Goal: Transaction & Acquisition: Download file/media

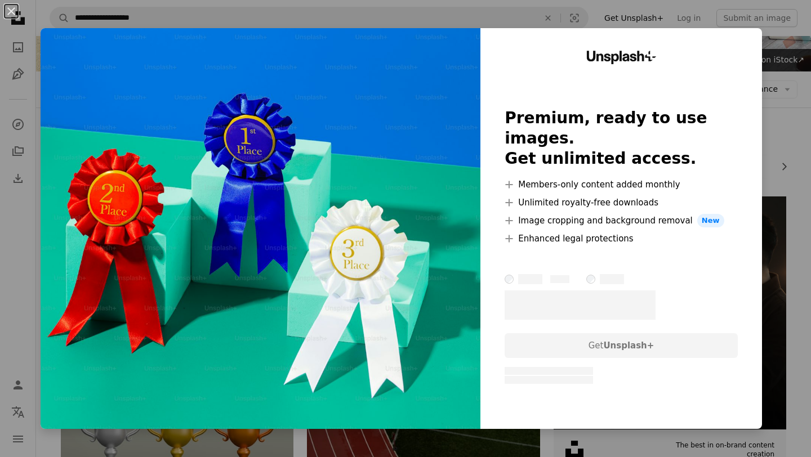
scroll to position [84, 0]
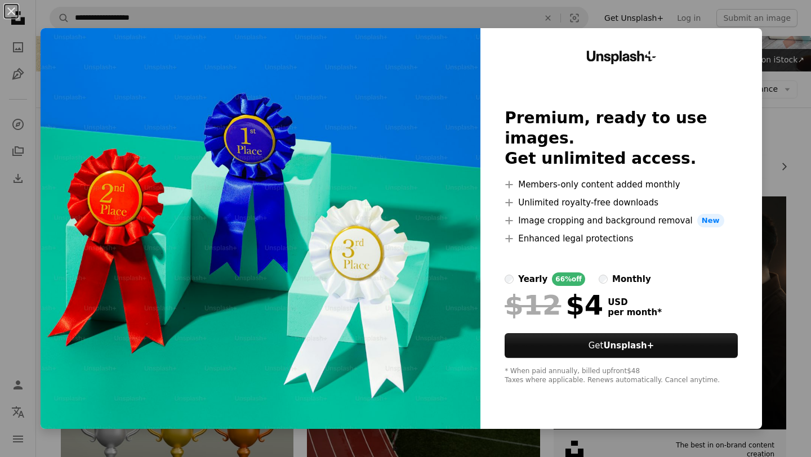
click at [786, 124] on div "An X shape Unsplash+ Premium, ready to use images. Get unlimited access. A plus…" at bounding box center [405, 228] width 811 height 457
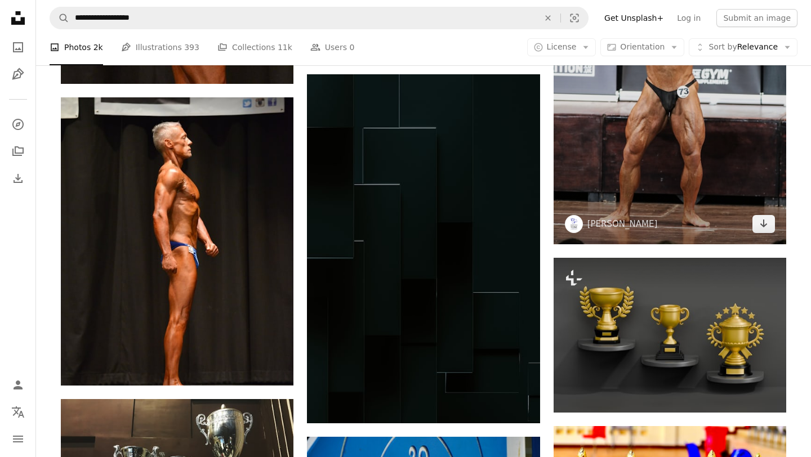
scroll to position [1037, 0]
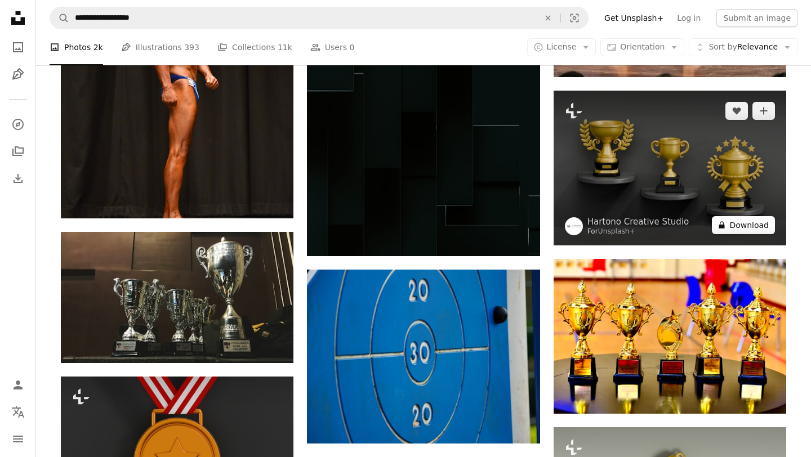
click at [736, 222] on button "A lock Download" at bounding box center [743, 225] width 63 height 18
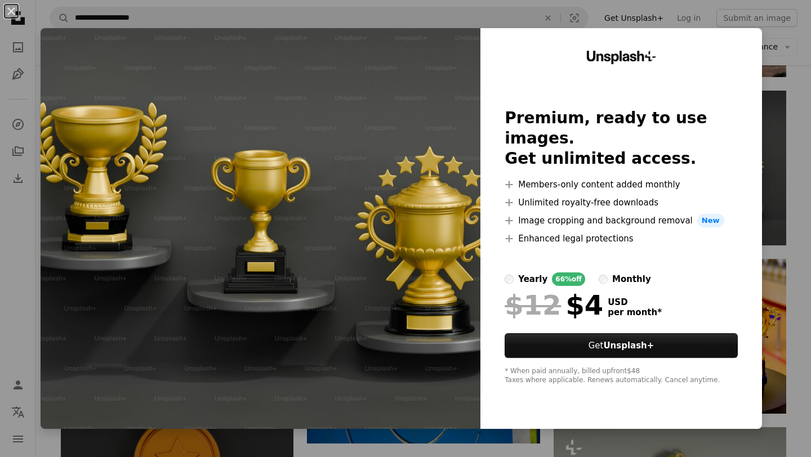
click at [785, 177] on div "An X shape Unsplash+ Premium, ready to use images. Get unlimited access. A plus…" at bounding box center [405, 228] width 811 height 457
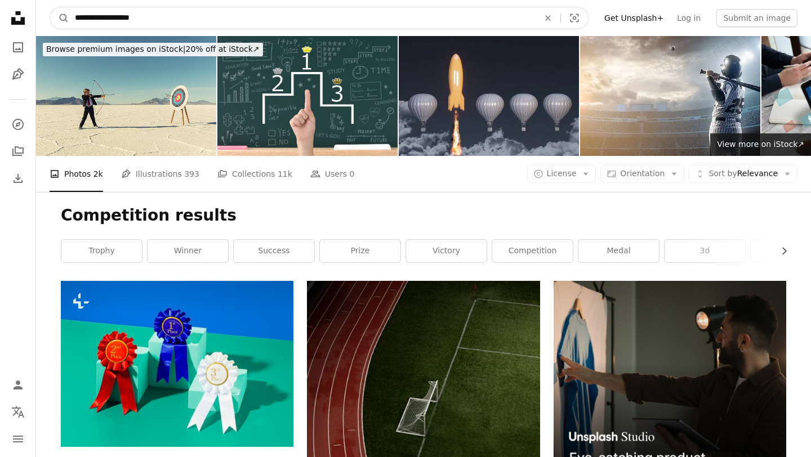
click at [109, 16] on input "**********" at bounding box center [302, 17] width 466 height 21
type input "*******"
click at [50, 7] on button "A magnifying glass" at bounding box center [59, 17] width 19 height 21
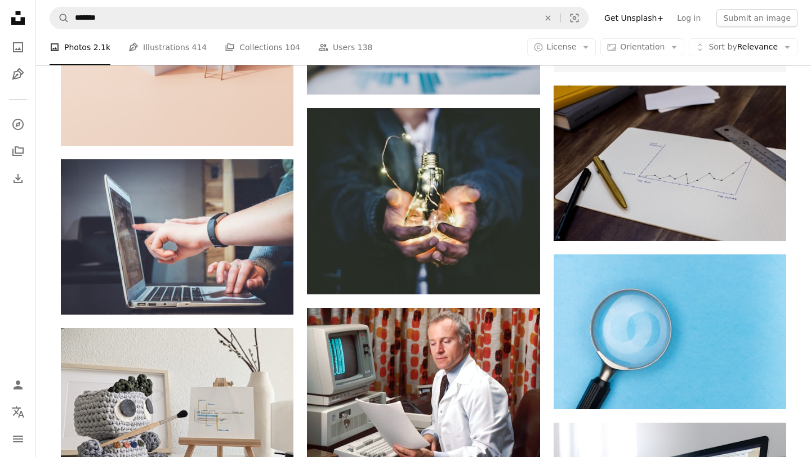
scroll to position [762, 0]
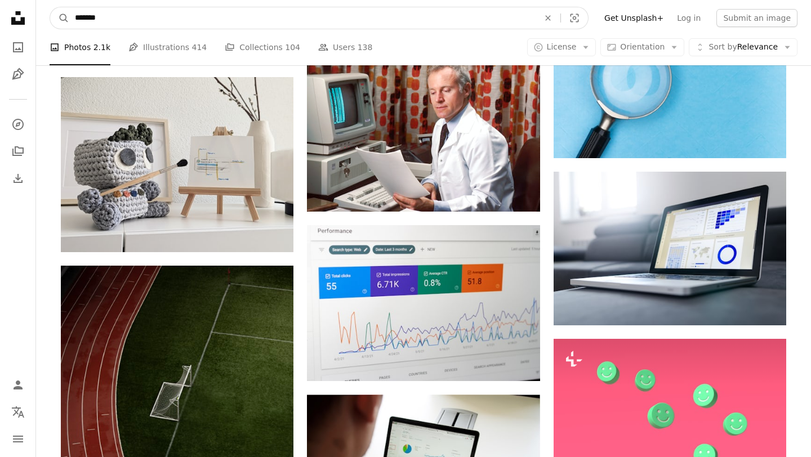
click at [87, 16] on input "*******" at bounding box center [302, 17] width 466 height 21
type input "*******"
click at [50, 7] on button "A magnifying glass" at bounding box center [59, 17] width 19 height 21
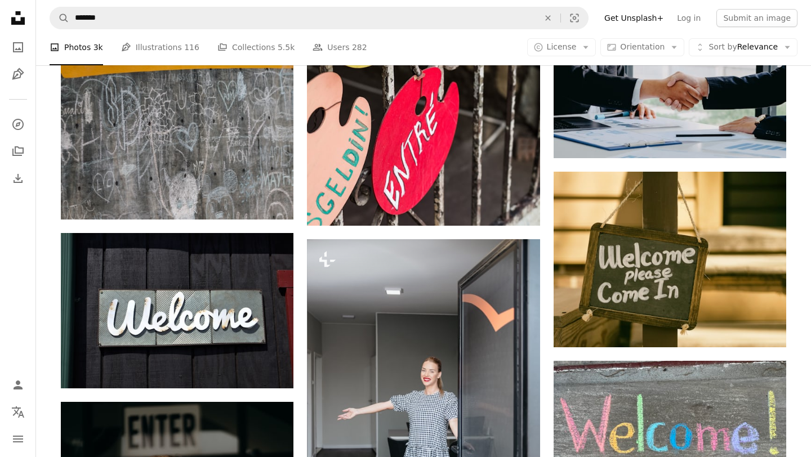
scroll to position [1001, 0]
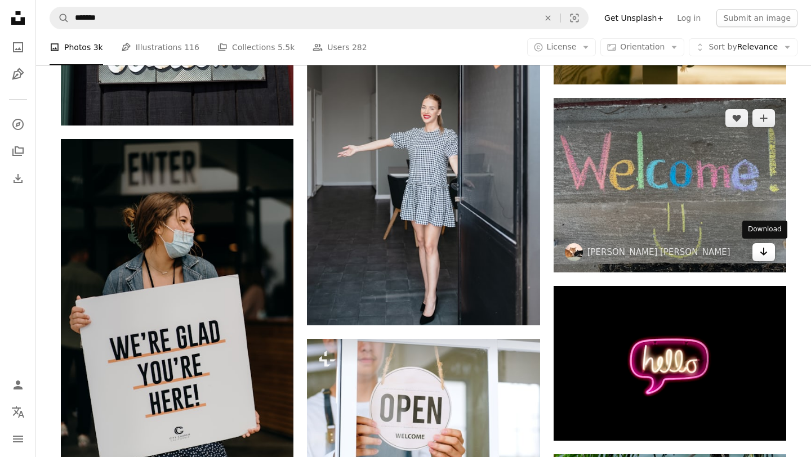
click at [756, 250] on link "Arrow pointing down" at bounding box center [763, 252] width 23 height 18
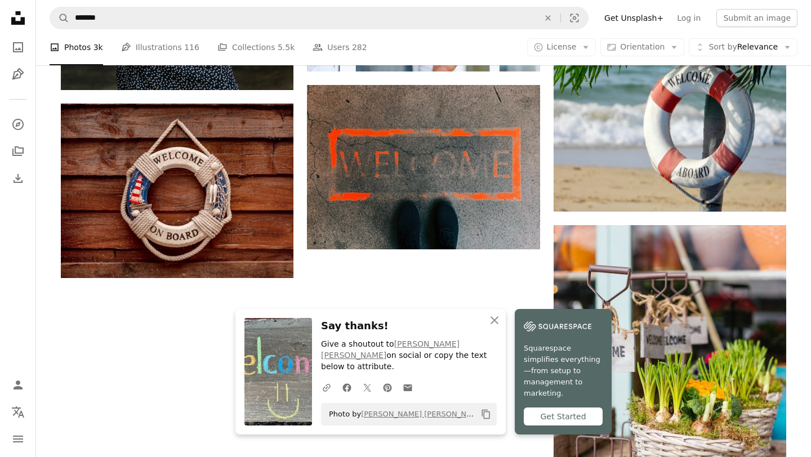
scroll to position [1409, 0]
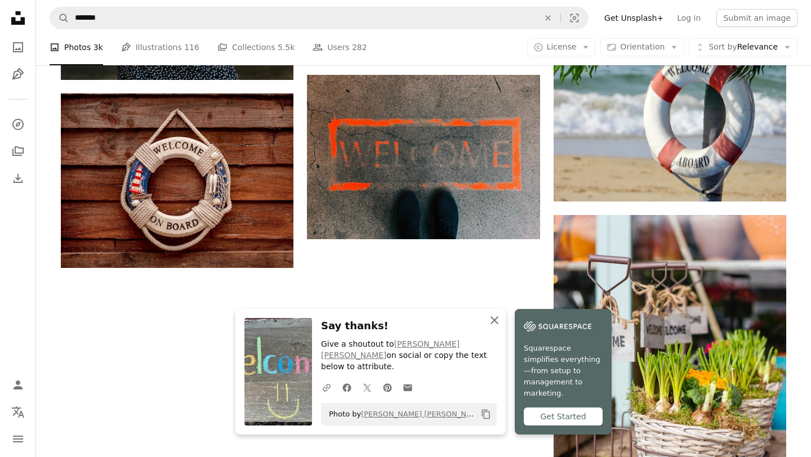
click at [495, 324] on icon "An X shape" at bounding box center [494, 321] width 14 height 14
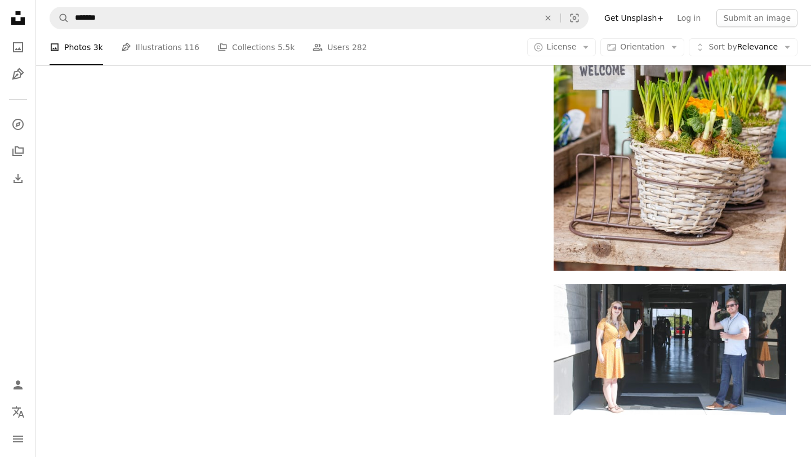
scroll to position [1717, 0]
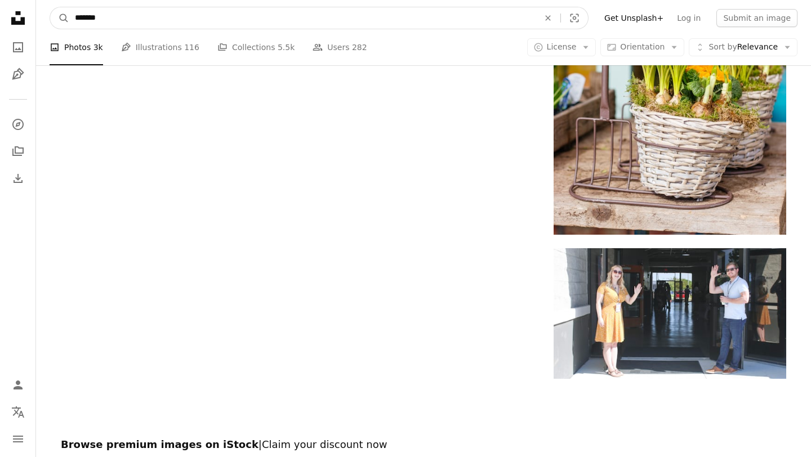
click at [101, 21] on input "*******" at bounding box center [302, 17] width 466 height 21
type input "**********"
click at [50, 7] on button "A magnifying glass" at bounding box center [59, 17] width 19 height 21
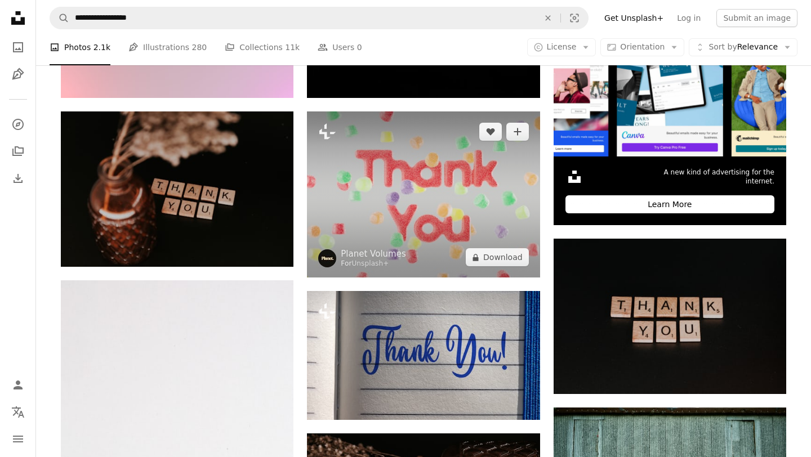
scroll to position [356, 0]
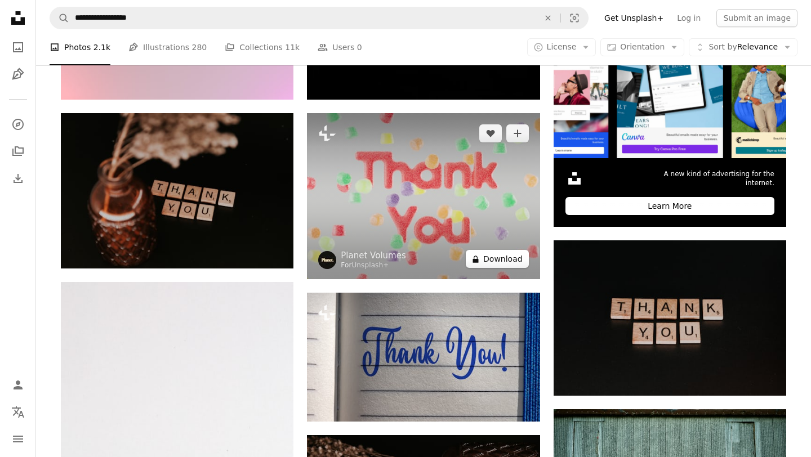
click at [494, 258] on button "A lock Download" at bounding box center [497, 259] width 63 height 18
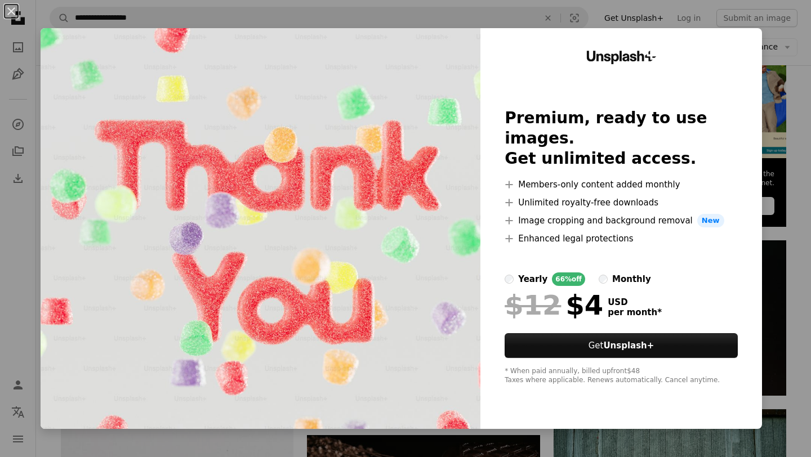
click at [413, 27] on div "An X shape Unsplash+ Premium, ready to use images. Get unlimited access. A plus…" at bounding box center [405, 228] width 811 height 457
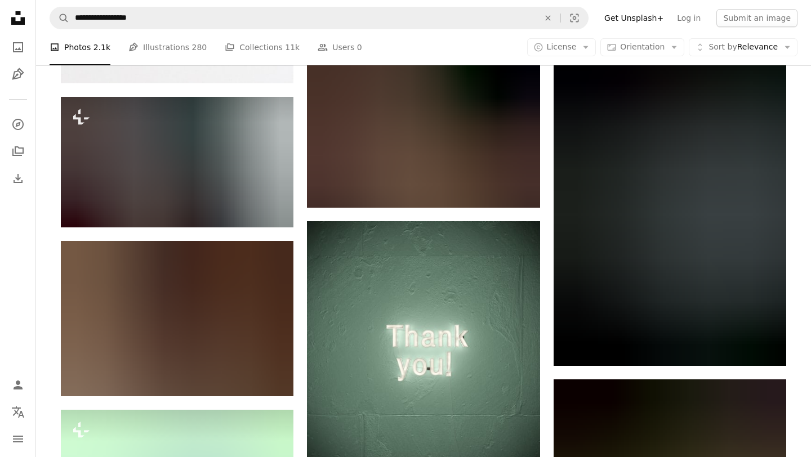
scroll to position [724, 0]
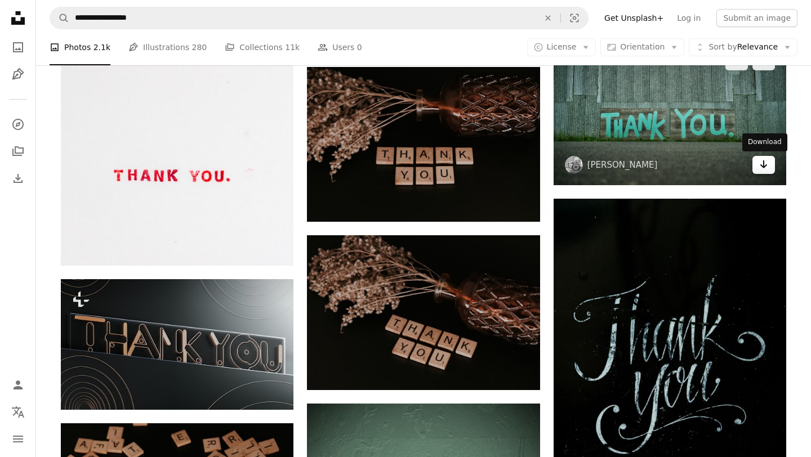
click at [761, 169] on icon "Arrow pointing down" at bounding box center [763, 165] width 9 height 14
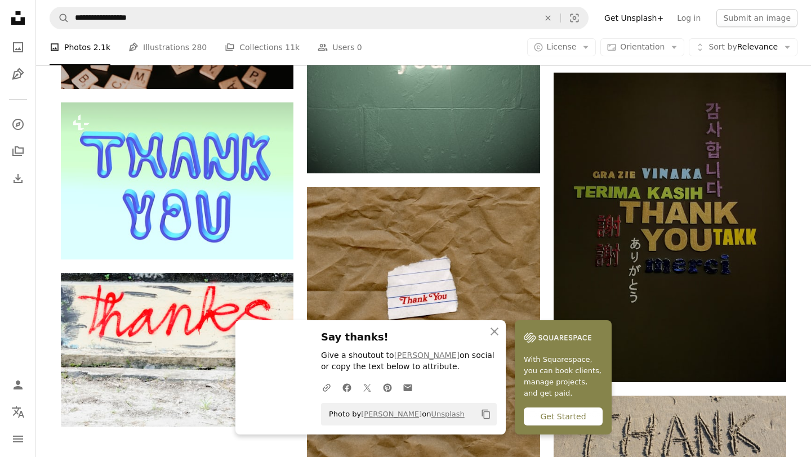
scroll to position [1371, 0]
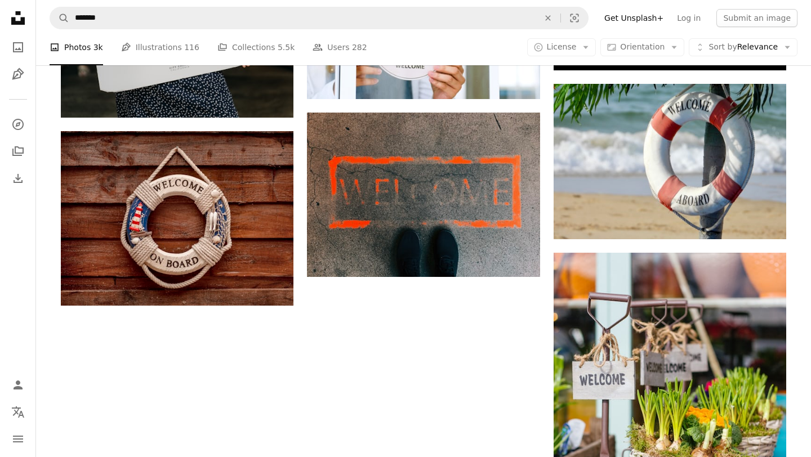
scroll to position [1717, 0]
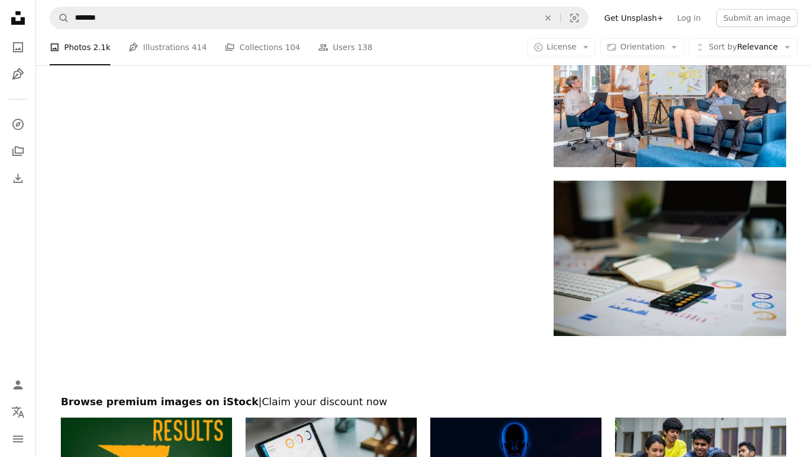
scroll to position [762, 0]
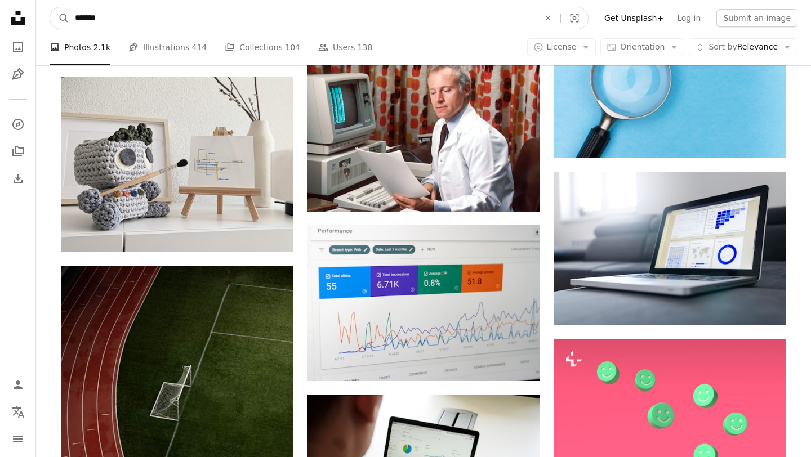
click at [254, 24] on input "*******" at bounding box center [302, 17] width 466 height 21
type input "*******"
click at [50, 7] on button "A magnifying glass" at bounding box center [59, 17] width 19 height 21
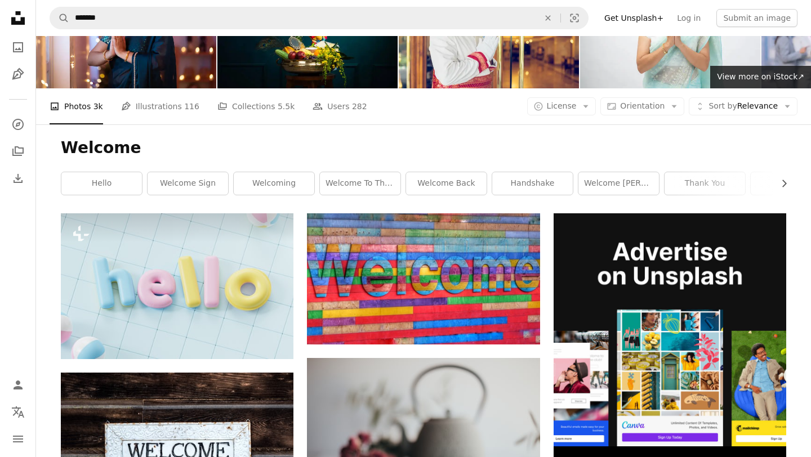
scroll to position [77, 0]
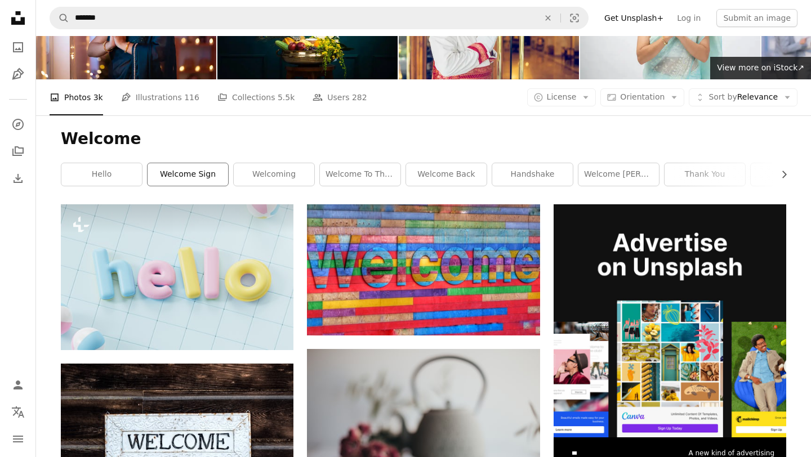
click at [222, 168] on link "welcome sign" at bounding box center [187, 174] width 80 height 23
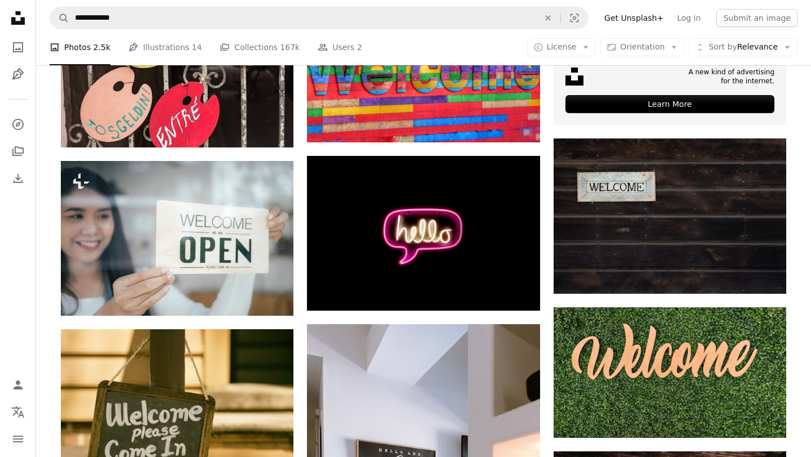
scroll to position [5, 0]
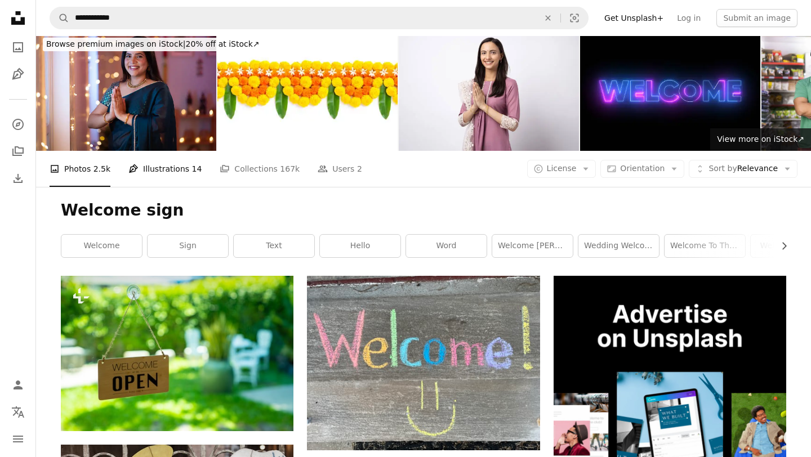
click at [169, 169] on link "Pen Tool Illustrations 14" at bounding box center [164, 169] width 73 height 36
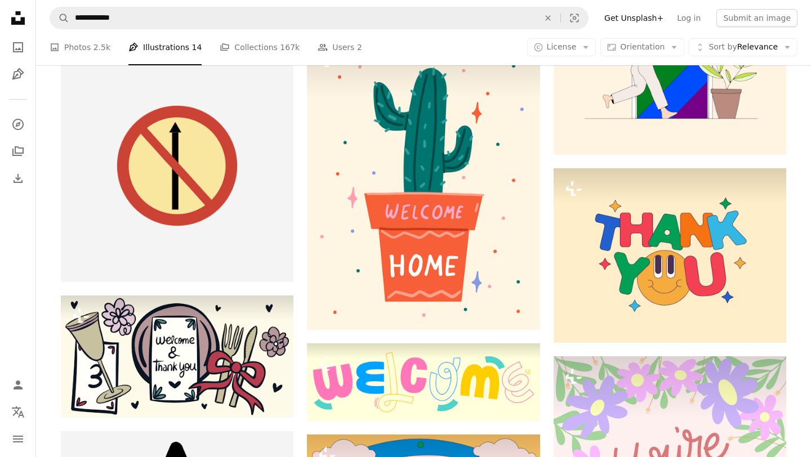
scroll to position [1111, 0]
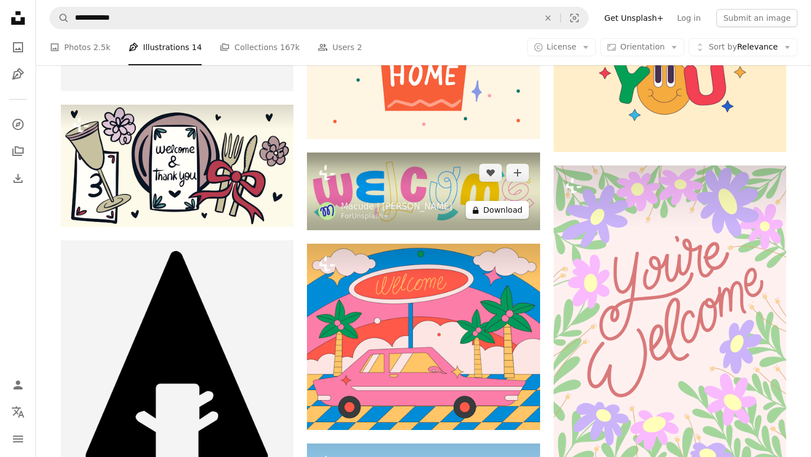
click at [488, 204] on button "A lock Download" at bounding box center [497, 210] width 63 height 18
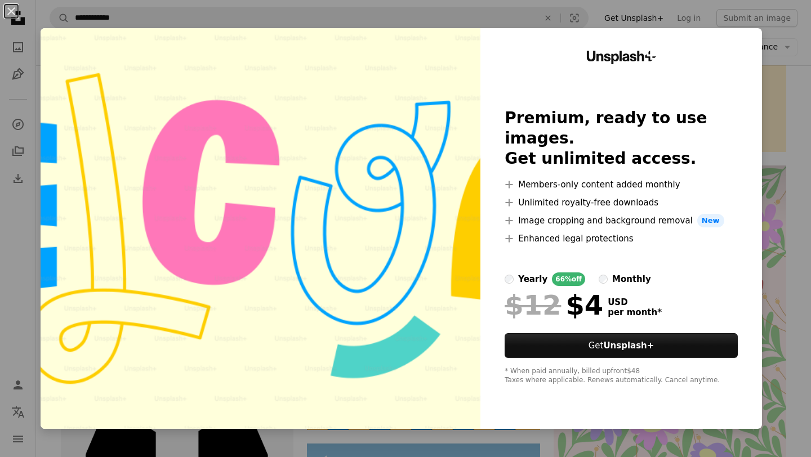
click at [788, 71] on div "An X shape Unsplash+ Premium, ready to use images. Get unlimited access. A plus…" at bounding box center [405, 228] width 811 height 457
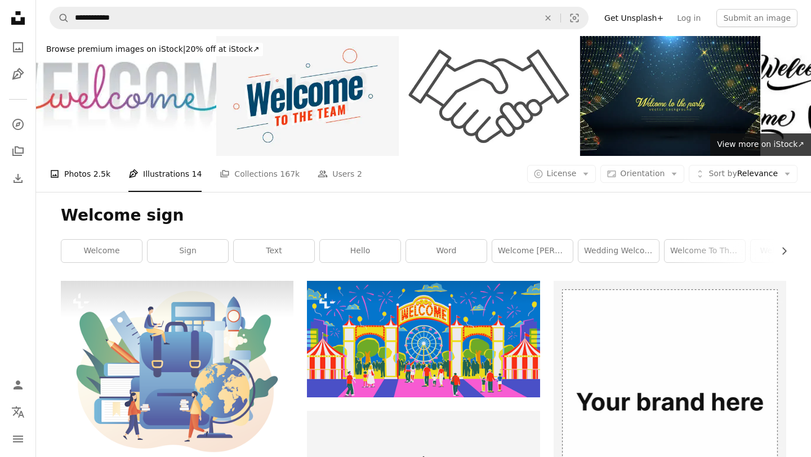
click at [73, 180] on link "A photo Photos 2.5k" at bounding box center [80, 174] width 61 height 36
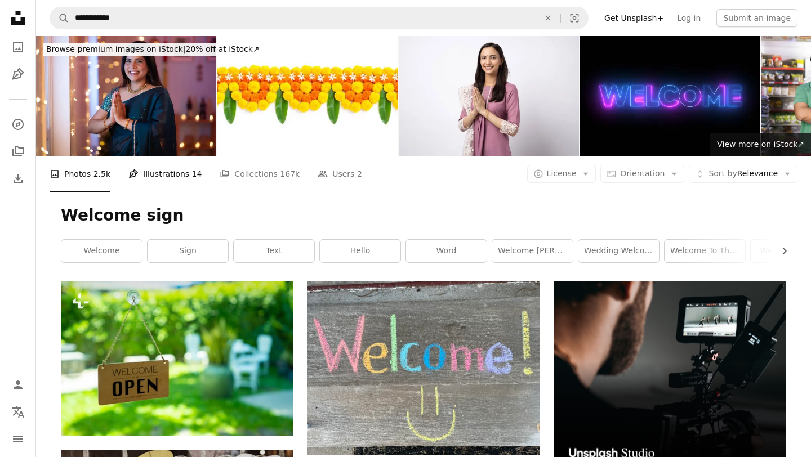
click at [145, 186] on link "Pen Tool Illustrations 14" at bounding box center [164, 174] width 73 height 36
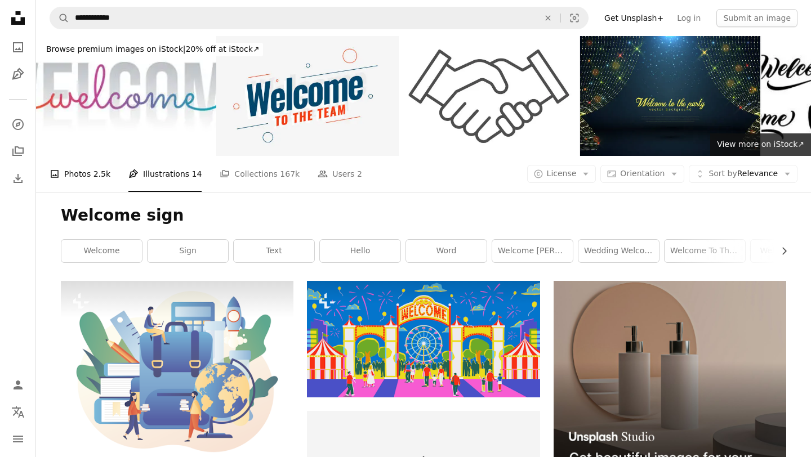
click at [96, 172] on span "2.5k" at bounding box center [101, 174] width 17 height 12
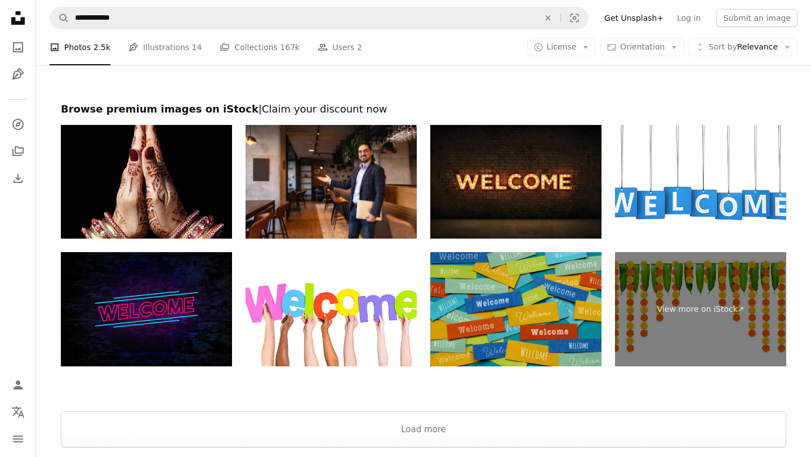
scroll to position [2090, 0]
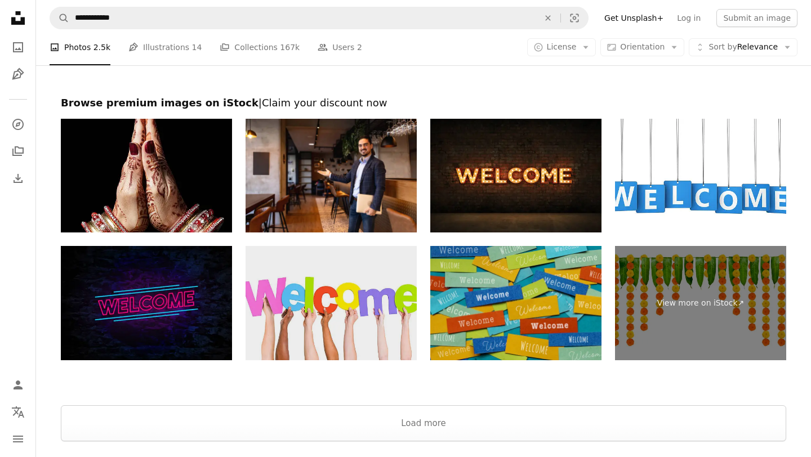
click at [342, 292] on img at bounding box center [330, 303] width 171 height 114
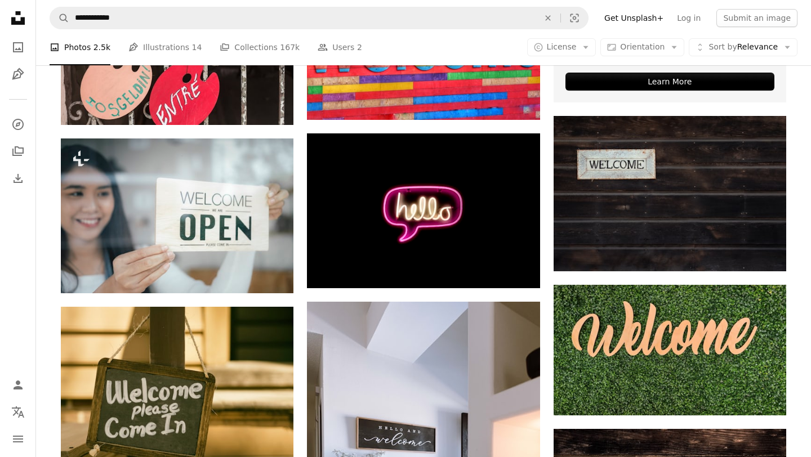
scroll to position [245, 0]
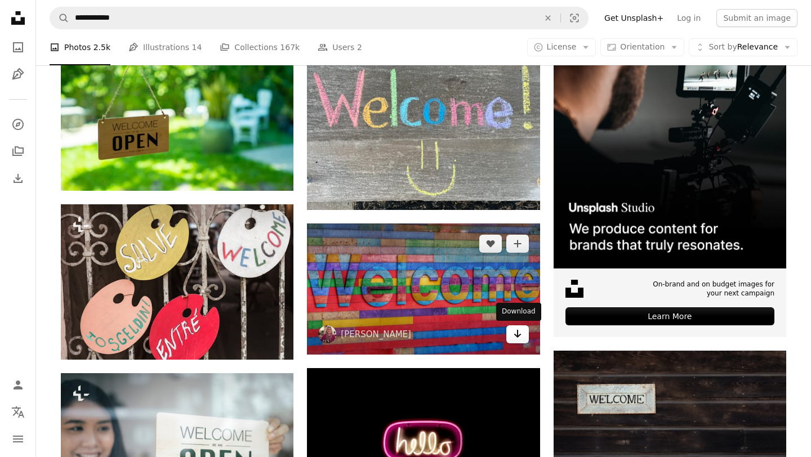
click at [515, 341] on link "Arrow pointing down" at bounding box center [517, 334] width 23 height 18
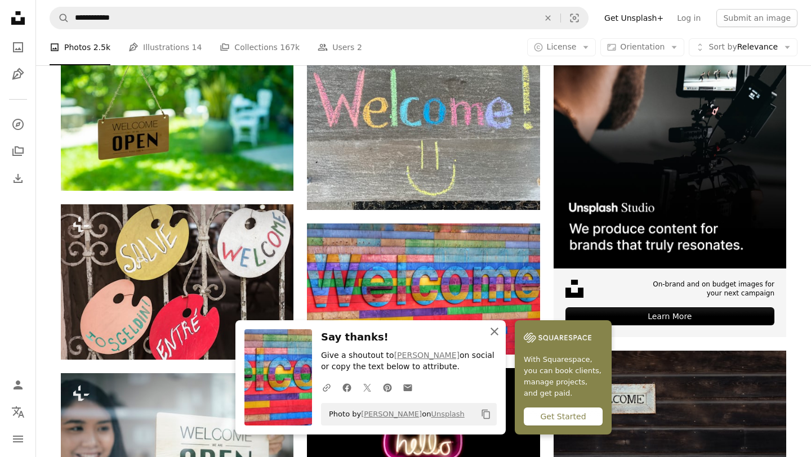
click at [493, 334] on icon "An X shape" at bounding box center [494, 332] width 14 height 14
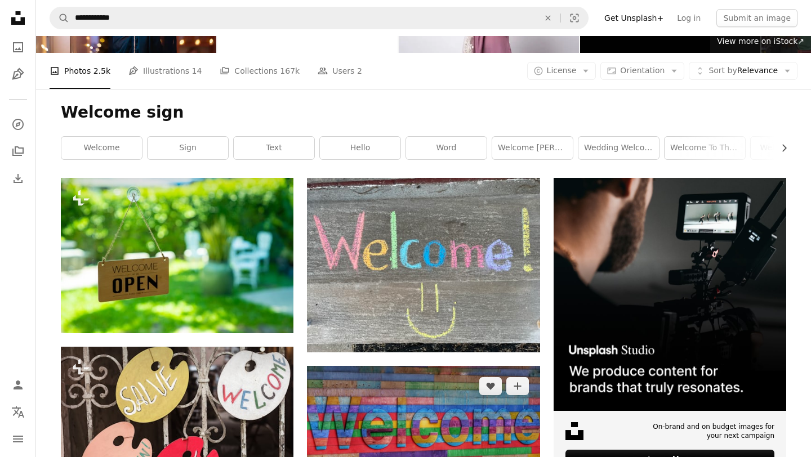
scroll to position [104, 0]
